Goal: Information Seeking & Learning: Learn about a topic

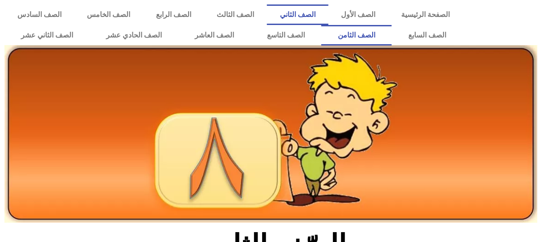
click at [322, 16] on link "الصف الثاني" at bounding box center [298, 14] width 62 height 21
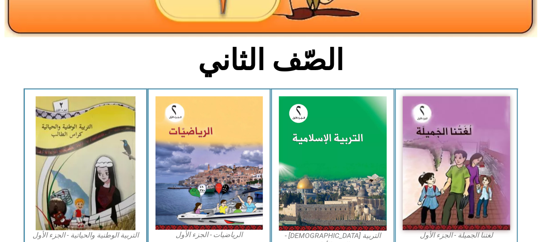
scroll to position [257, 0]
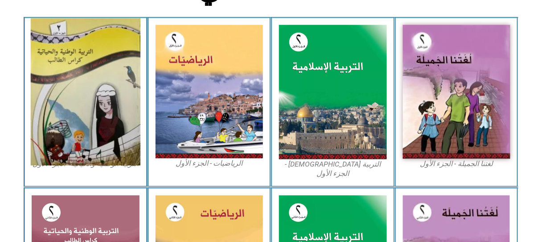
click at [89, 82] on img at bounding box center [86, 91] width 110 height 147
